Goal: Find specific page/section: Find specific page/section

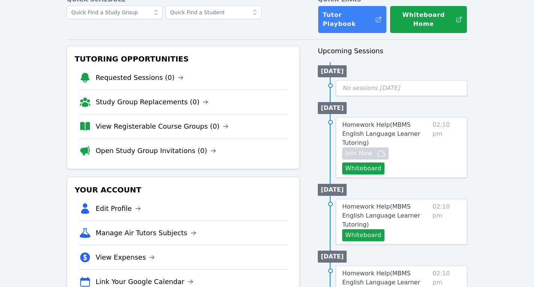
scroll to position [42, 0]
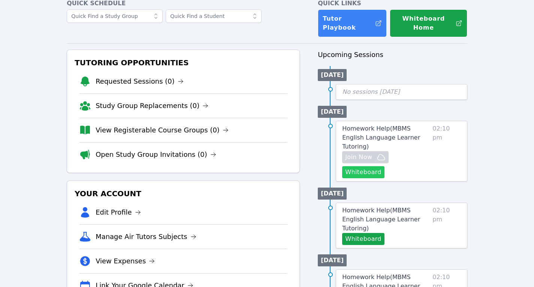
click at [384, 166] on button "Whiteboard" at bounding box center [363, 172] width 42 height 12
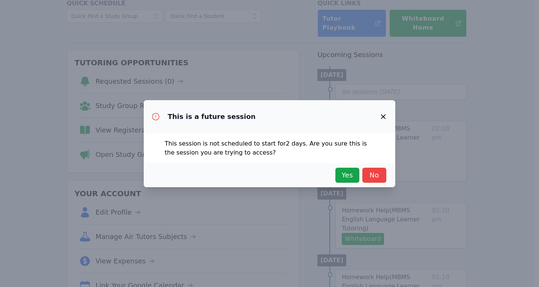
click at [384, 117] on icon "button" at bounding box center [383, 116] width 4 height 4
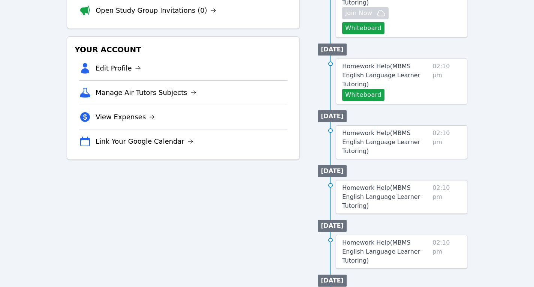
scroll to position [0, 0]
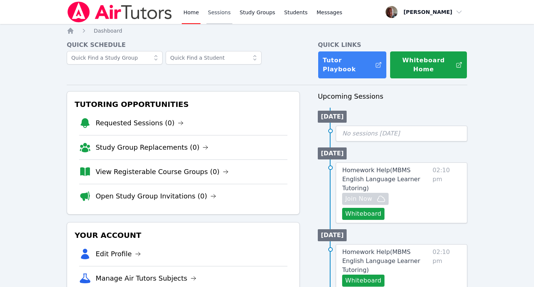
click at [218, 13] on link "Sessions" at bounding box center [219, 12] width 26 height 24
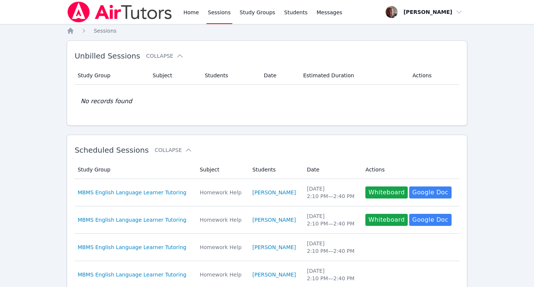
click at [146, 50] on div "Unbilled Sessions Collapse" at bounding box center [255, 55] width 361 height 21
